Goal: Task Accomplishment & Management: Complete application form

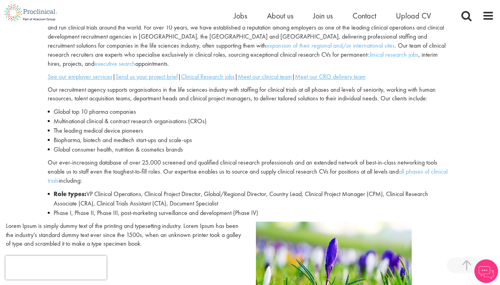
scroll to position [268, 0]
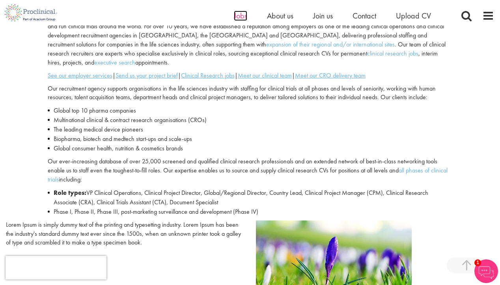
click at [241, 19] on span "Jobs" at bounding box center [240, 16] width 13 height 10
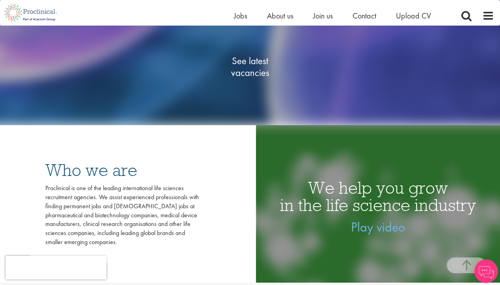
scroll to position [148, 0]
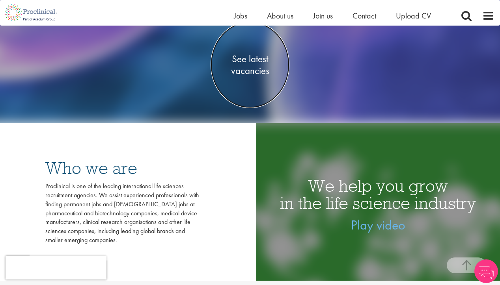
click at [253, 69] on span "See latest vacancies" at bounding box center [250, 65] width 79 height 24
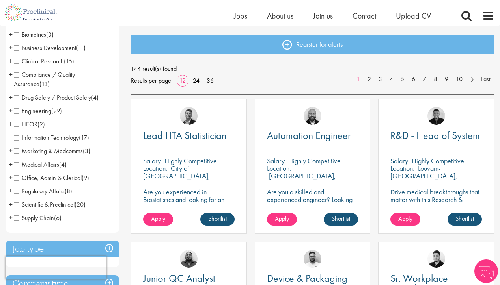
scroll to position [90, 0]
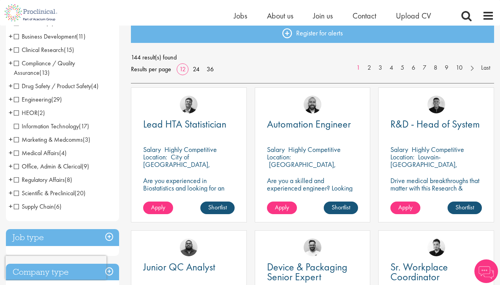
click at [55, 50] on span "Clinical Research" at bounding box center [39, 50] width 50 height 8
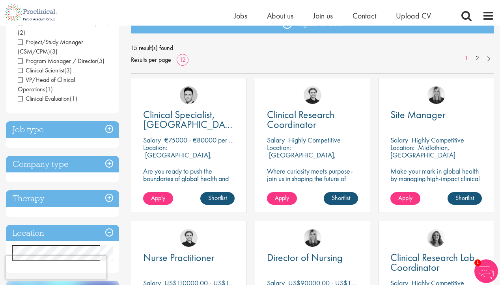
scroll to position [101, 0]
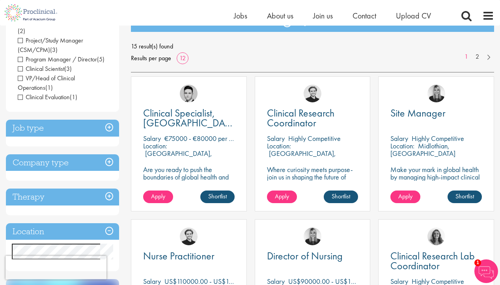
click at [62, 135] on h3 "Job type" at bounding box center [62, 128] width 113 height 17
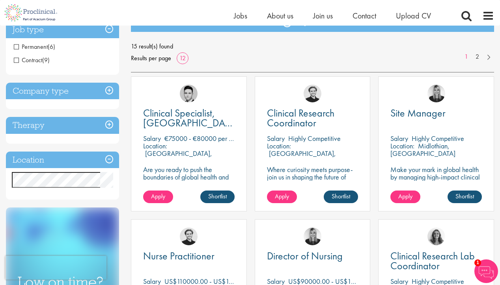
click at [77, 93] on h3 "Company type" at bounding box center [62, 91] width 113 height 17
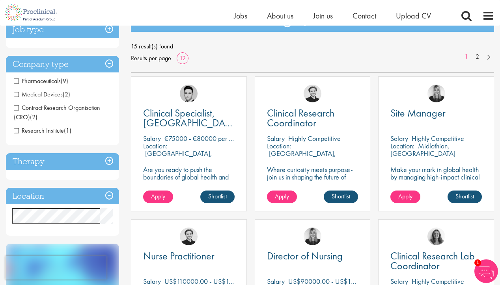
click at [73, 161] on h3 "Therapy" at bounding box center [62, 161] width 113 height 17
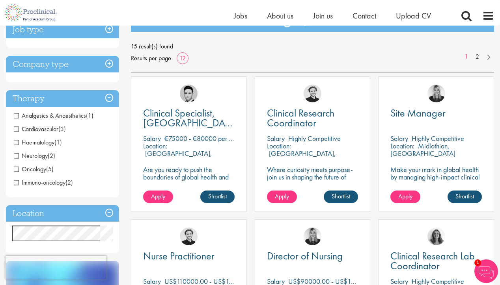
click at [72, 216] on h3 "Location" at bounding box center [62, 213] width 113 height 17
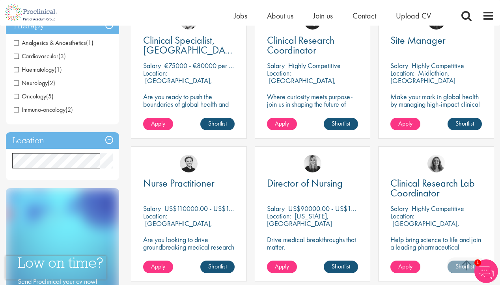
scroll to position [181, 0]
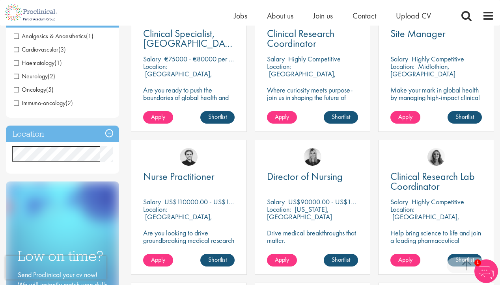
click at [142, 136] on div "Clinical Specialist, Germany - Cardiac Salary €75000 - €80000 per hour Location…" at bounding box center [189, 68] width 124 height 143
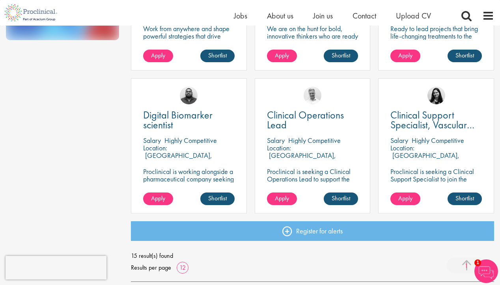
scroll to position [530, 0]
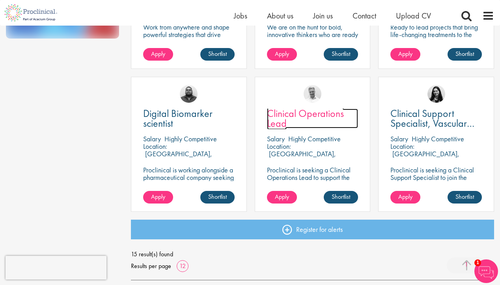
click at [321, 114] on span "Clinical Operations Lead" at bounding box center [305, 118] width 77 height 23
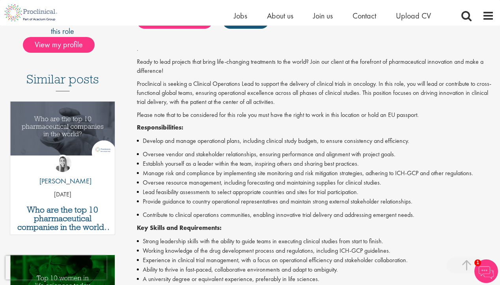
scroll to position [185, 0]
